Goal: Information Seeking & Learning: Learn about a topic

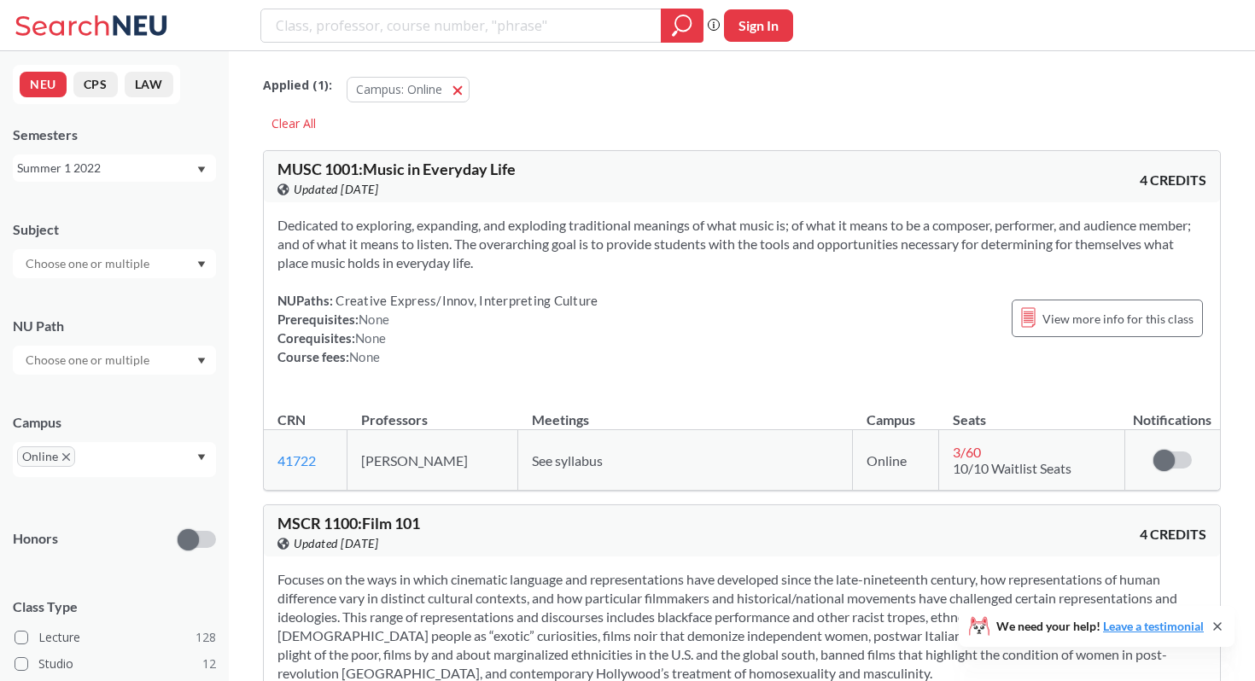
click at [63, 170] on div "Summer 1 2022" at bounding box center [106, 168] width 178 height 19
click at [81, 207] on span "Spring 2026" at bounding box center [55, 205] width 67 height 19
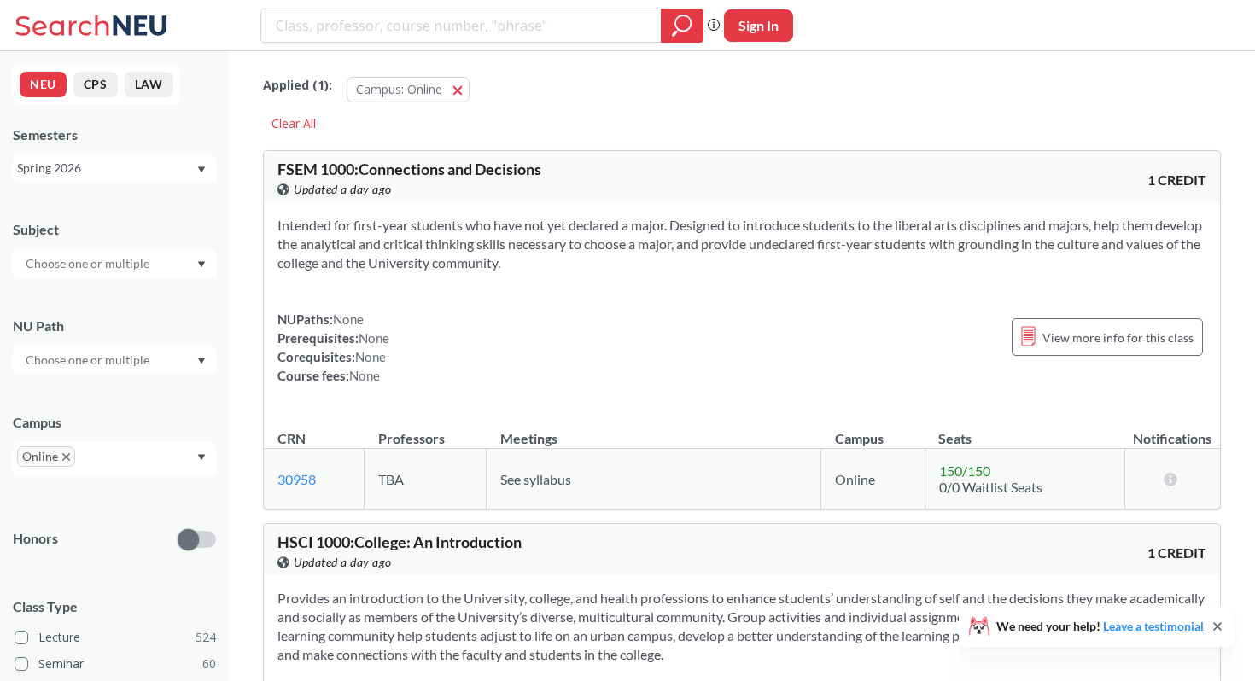
click at [90, 265] on input "text" at bounding box center [88, 264] width 143 height 20
click at [137, 207] on div "Subject NRSG ( 47 ) Nursing CS ( 30 ) Computer Science CAEP ( 25 ) Counseling a…" at bounding box center [114, 240] width 203 height 75
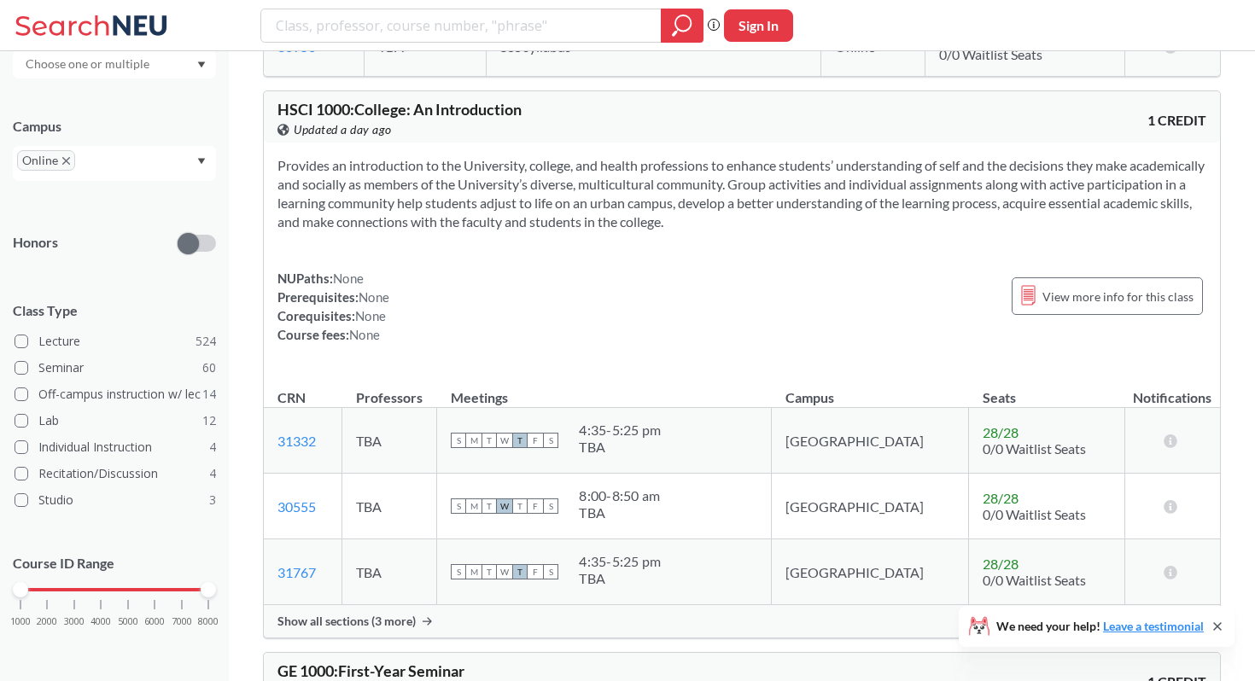
scroll to position [384, 0]
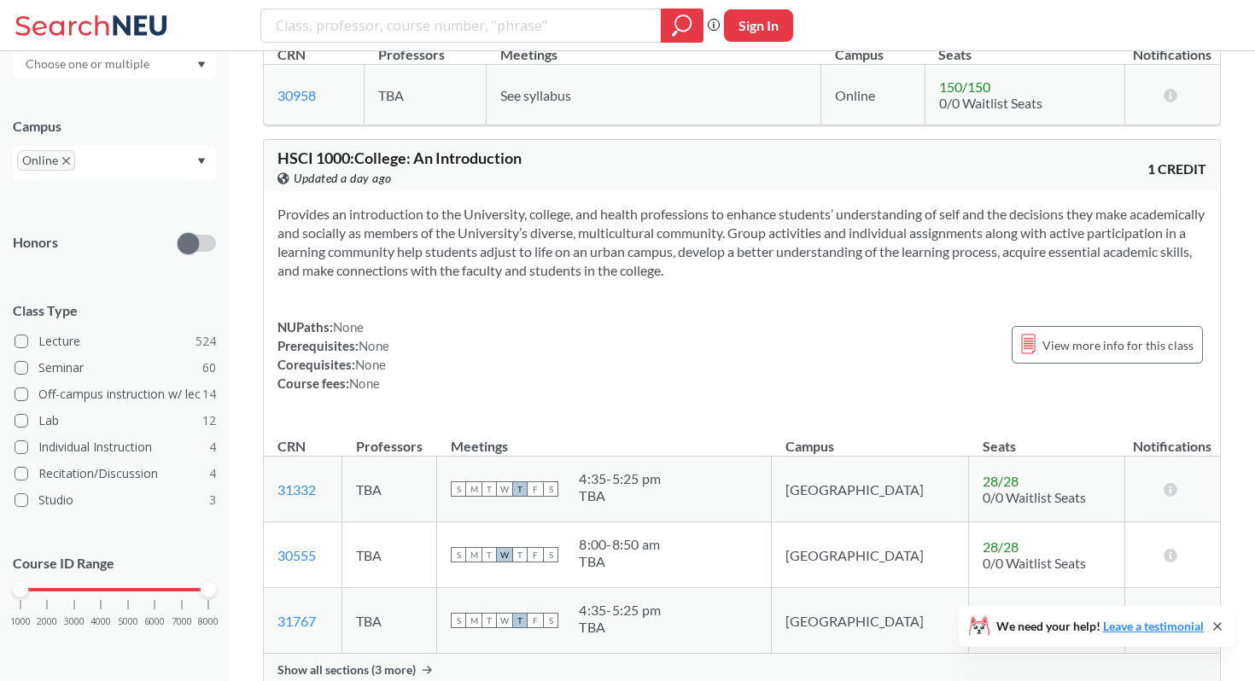
click at [204, 162] on icon "Dropdown arrow" at bounding box center [201, 161] width 9 height 7
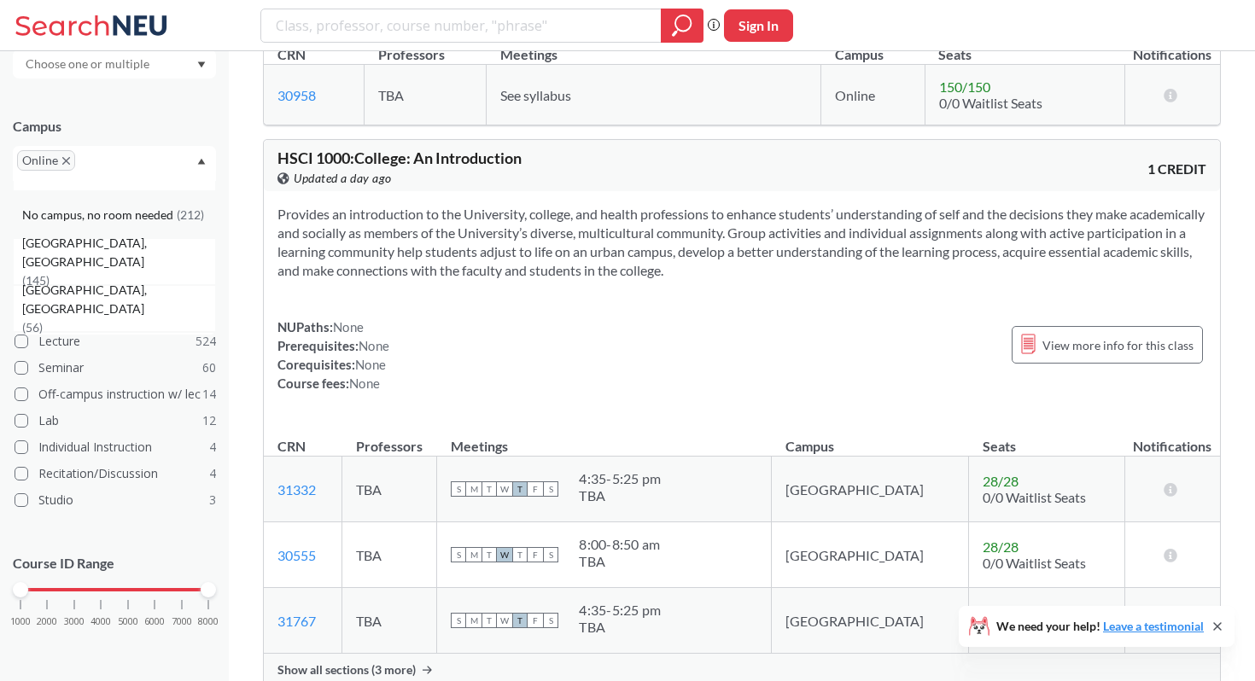
click at [154, 226] on div "No campus, no room needed ( 212 )" at bounding box center [114, 214] width 203 height 47
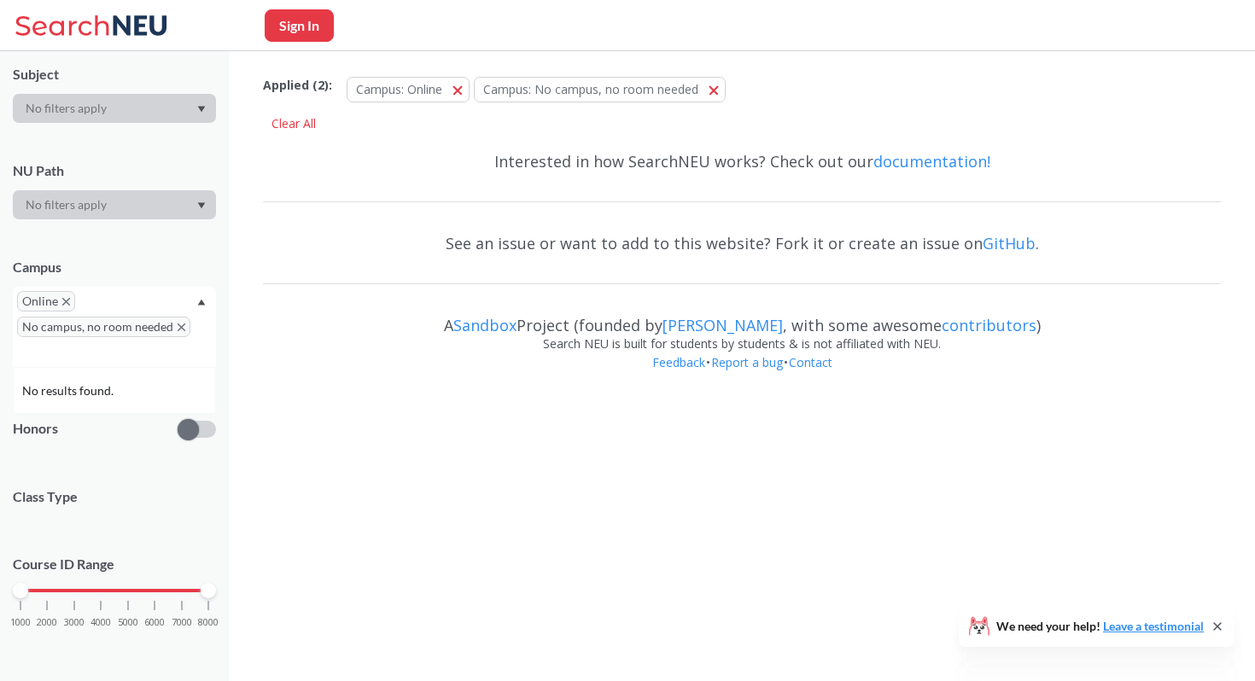
scroll to position [296, 0]
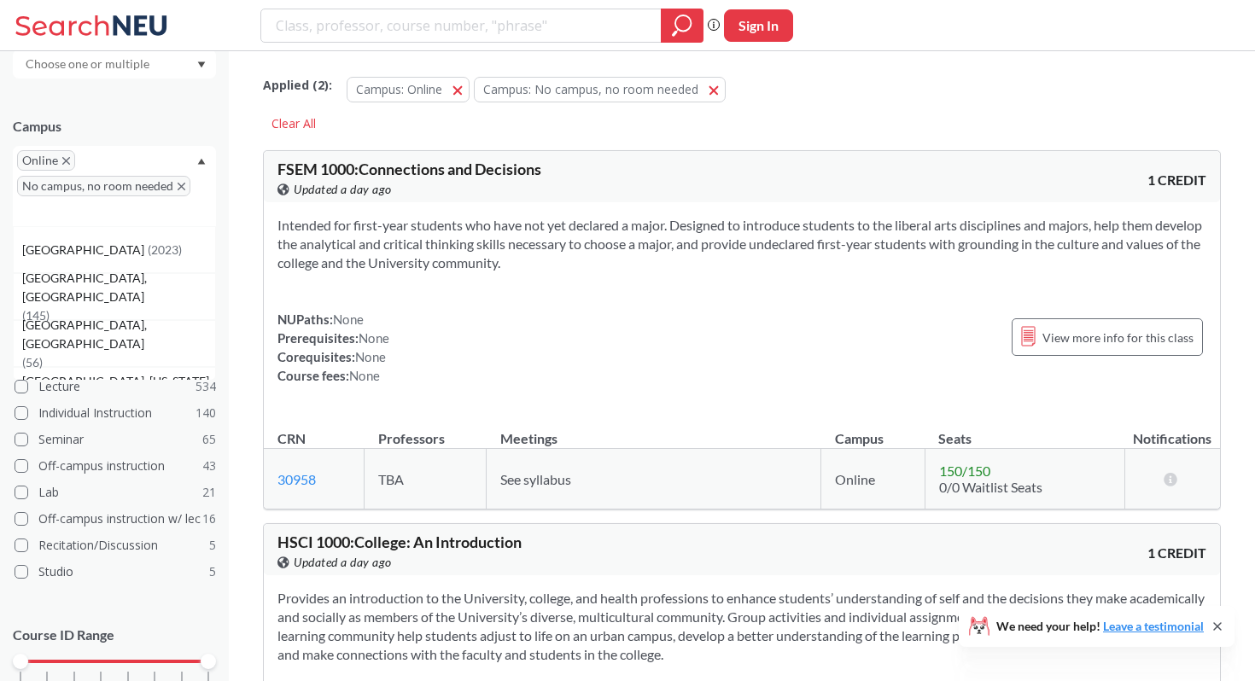
click at [199, 162] on icon "Dropdown arrow" at bounding box center [202, 162] width 8 height 6
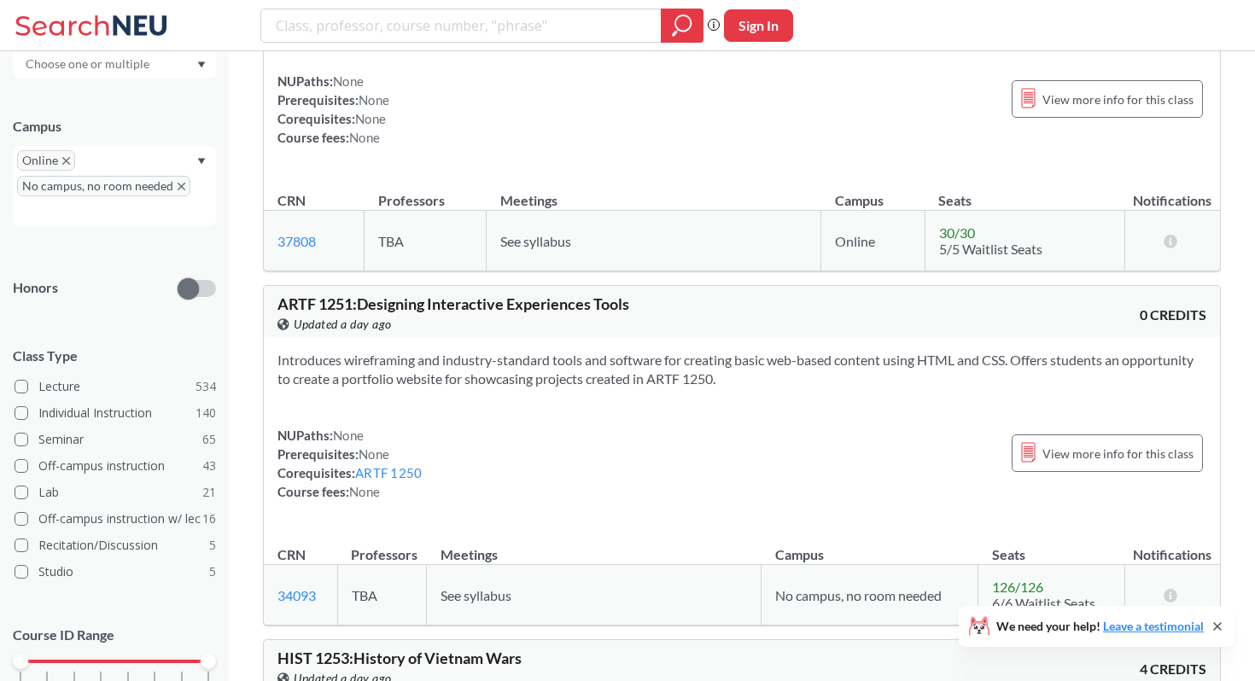
scroll to position [33070, 0]
